Goal: Obtain resource: Obtain resource

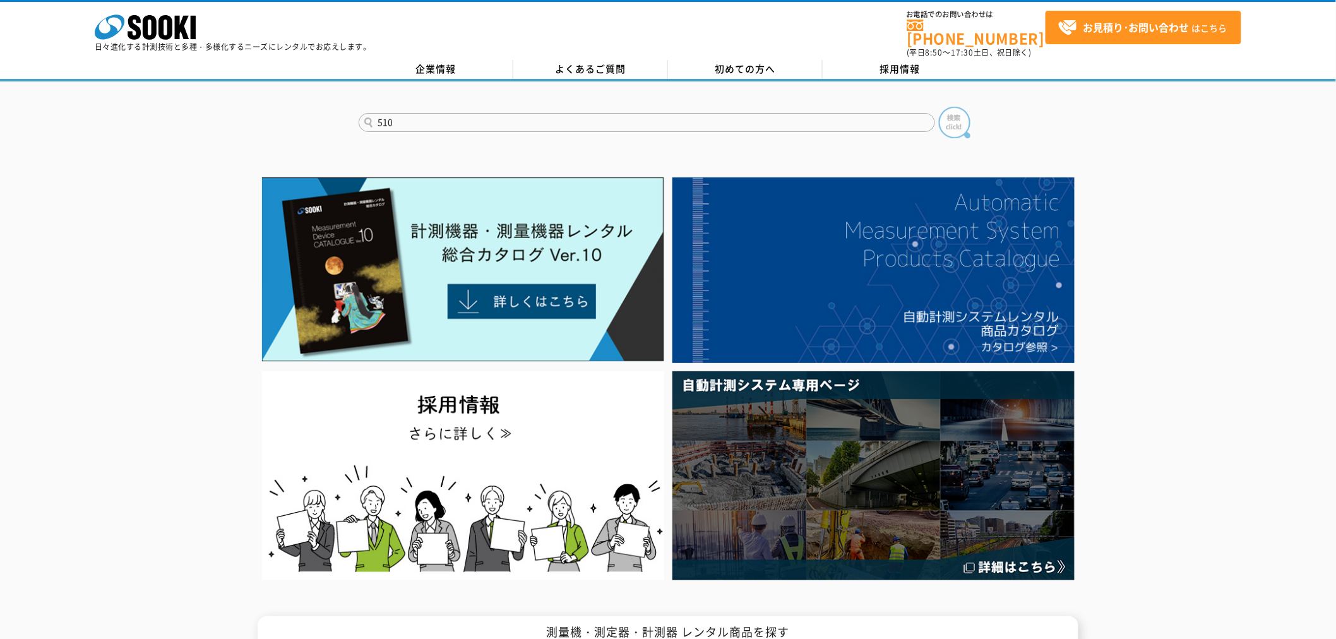
type input "510"
click at [955, 118] on img at bounding box center [955, 123] width 32 height 32
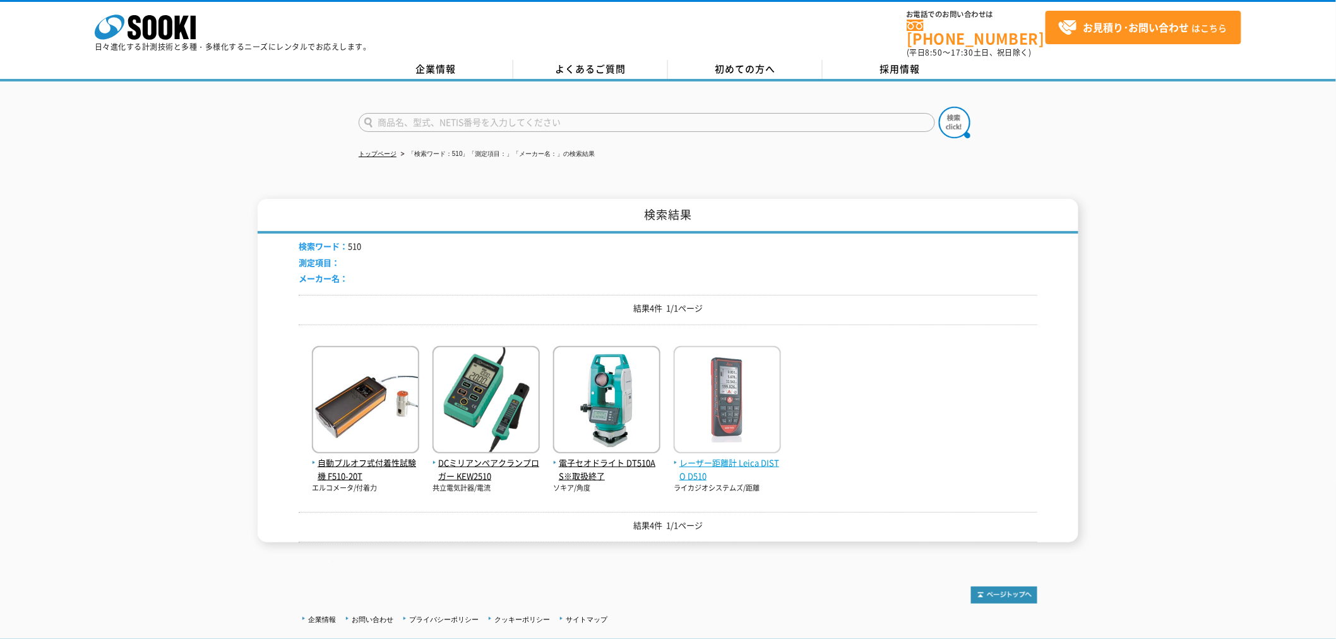
click at [705, 463] on span "レーザー距離計 Leica DISTO D510" at bounding box center [727, 469] width 107 height 27
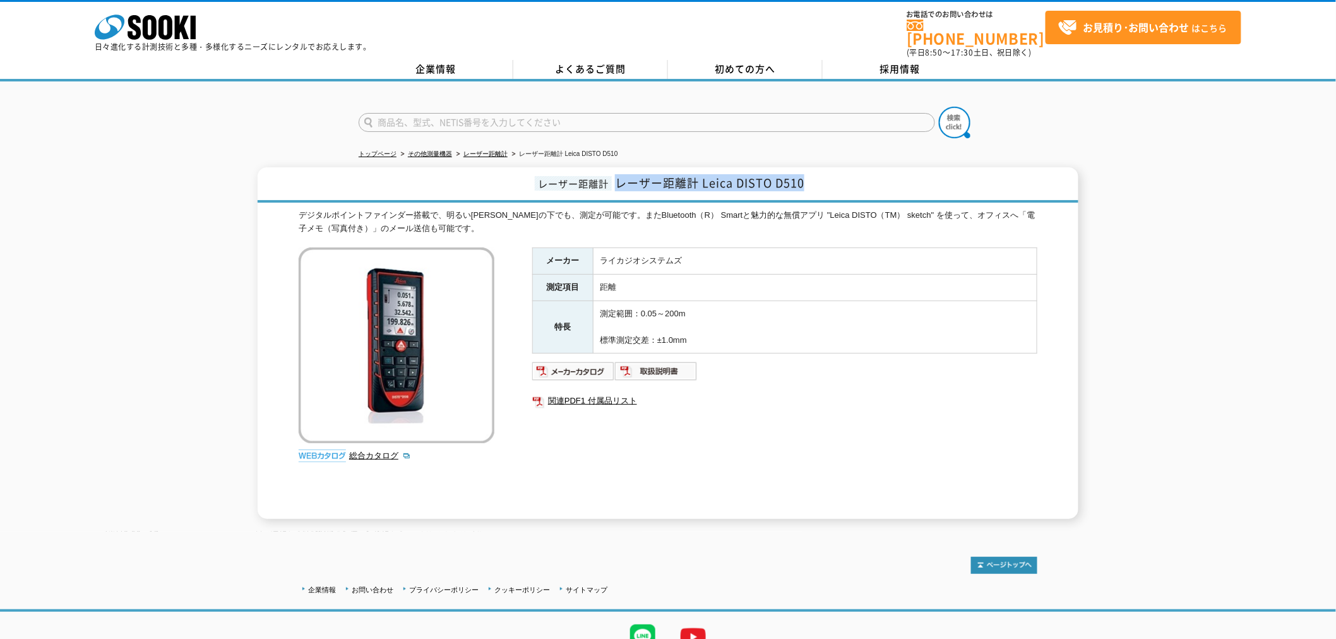
drag, startPoint x: 619, startPoint y: 178, endPoint x: 812, endPoint y: 174, distance: 192.6
click at [812, 174] on h1 "レーザー距離計 レーザー距離計 Leica DISTO D510" at bounding box center [668, 184] width 821 height 35
copy span "レーザー距離計 Leica DISTO D510"
click at [366, 451] on link "総合カタログ" at bounding box center [380, 455] width 62 height 9
